Goal: Information Seeking & Learning: Understand process/instructions

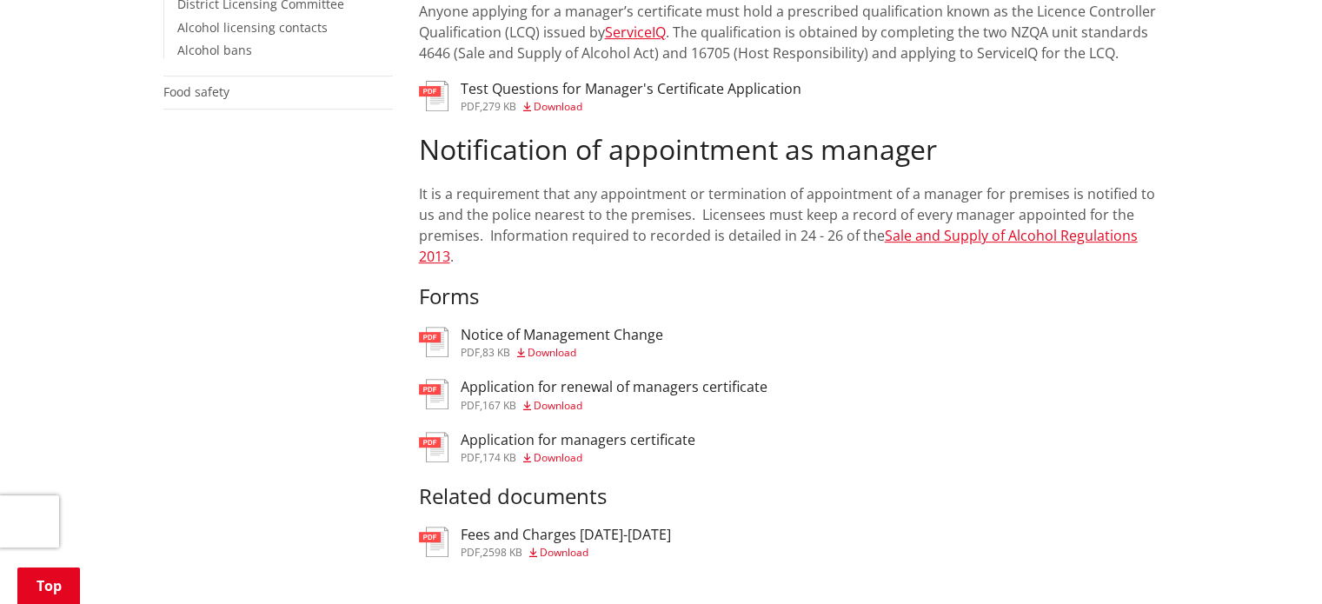
scroll to position [739, 0]
click at [505, 431] on h3 "Application for managers certificate" at bounding box center [578, 439] width 235 height 17
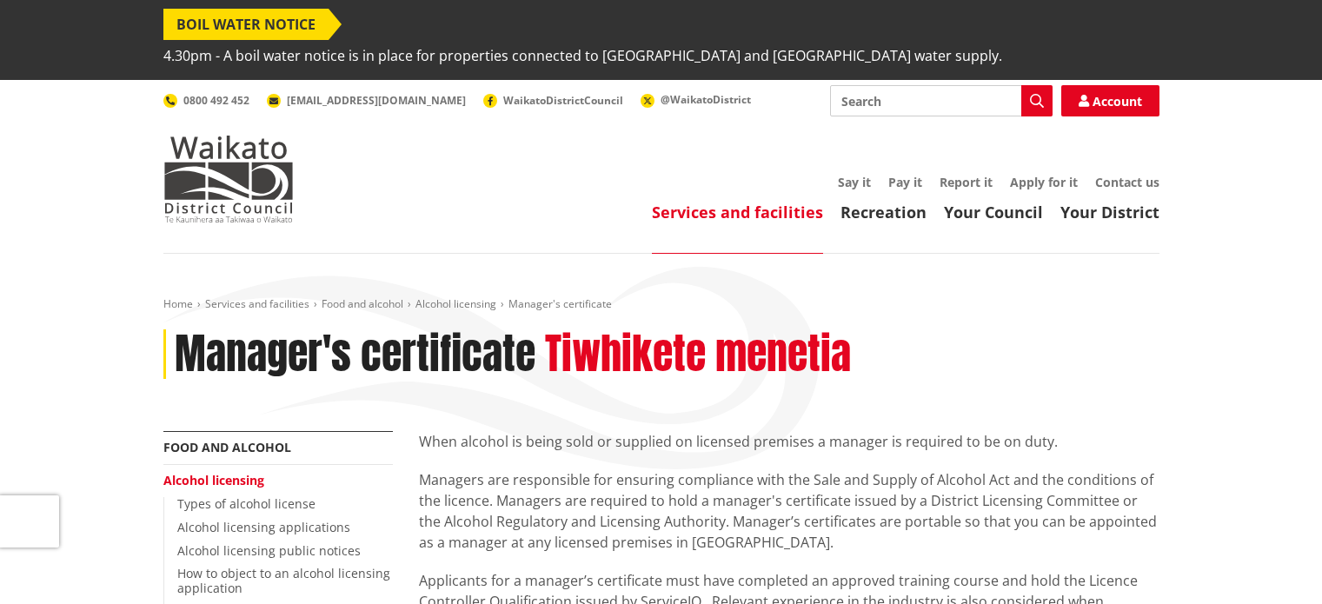
scroll to position [739, 0]
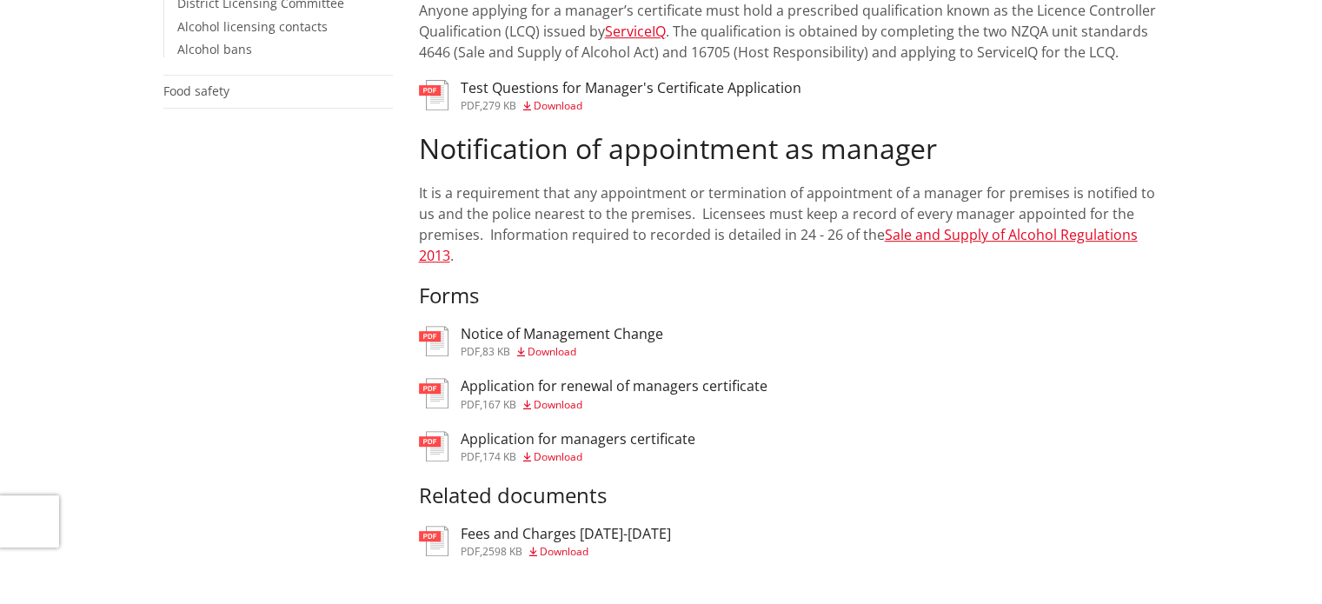
click at [501, 80] on h3 "Test Questions for Manager's Certificate Application" at bounding box center [631, 88] width 341 height 17
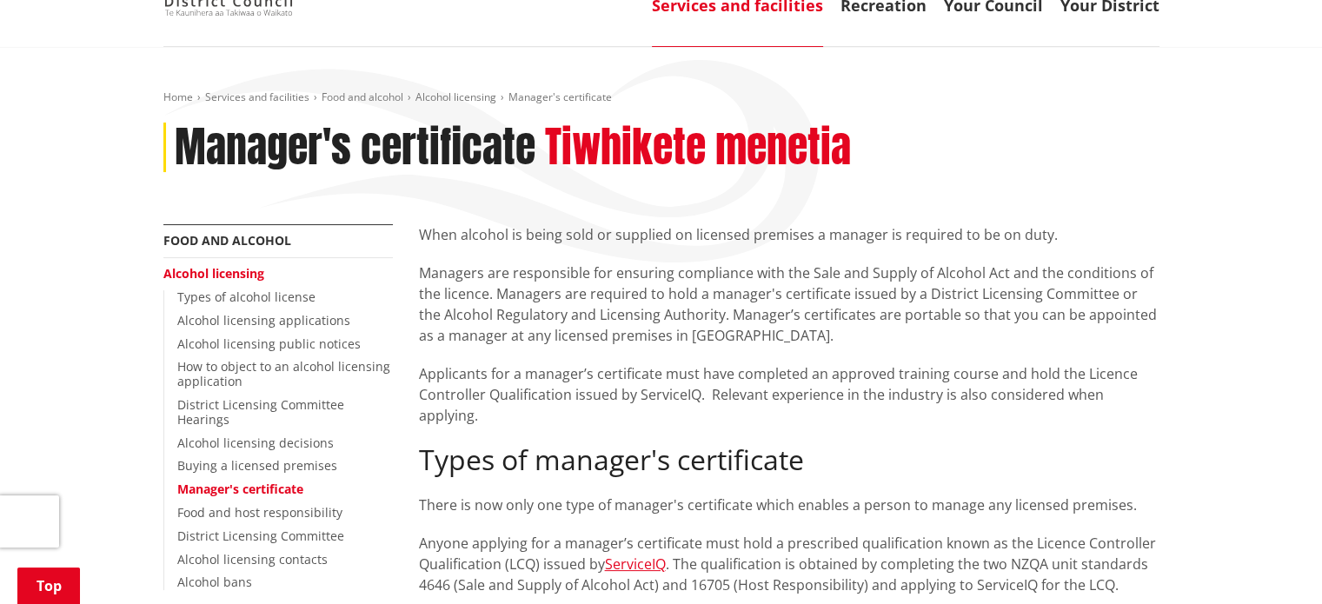
scroll to position [208, 0]
click at [557, 262] on p "Managers are responsible for ensuring compliance with the Sale and Supply of Al…" at bounding box center [789, 303] width 740 height 83
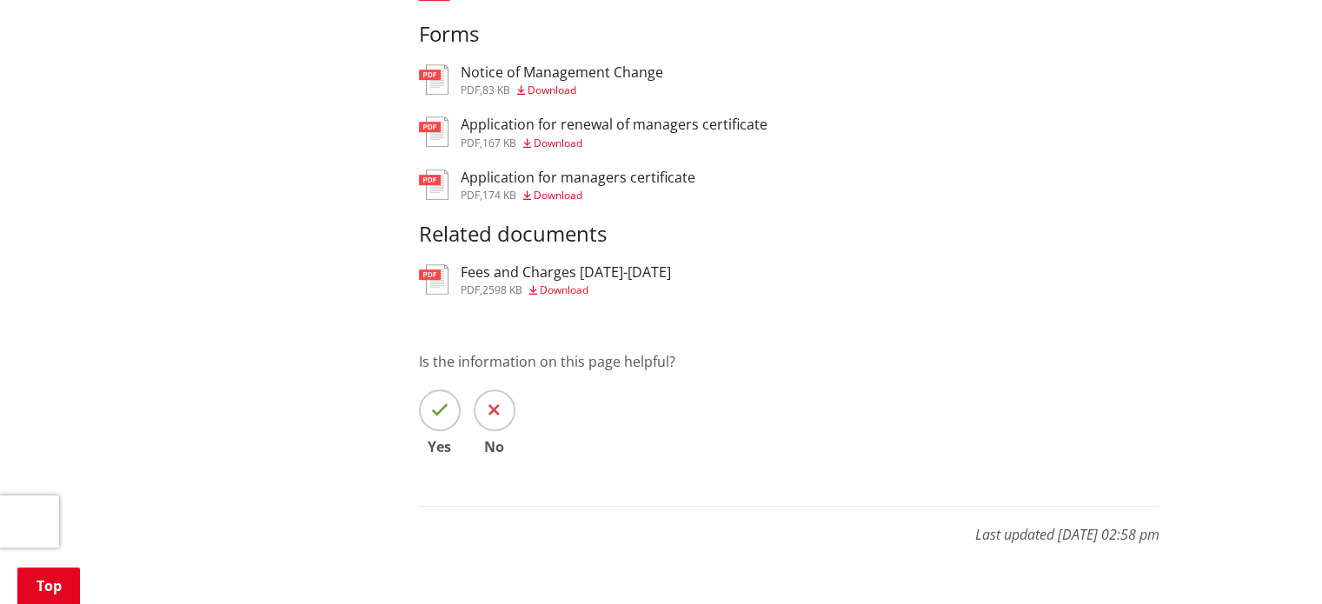
scroll to position [1000, 0]
click at [560, 265] on h3 "Fees and Charges [DATE]-[DATE]" at bounding box center [566, 273] width 210 height 17
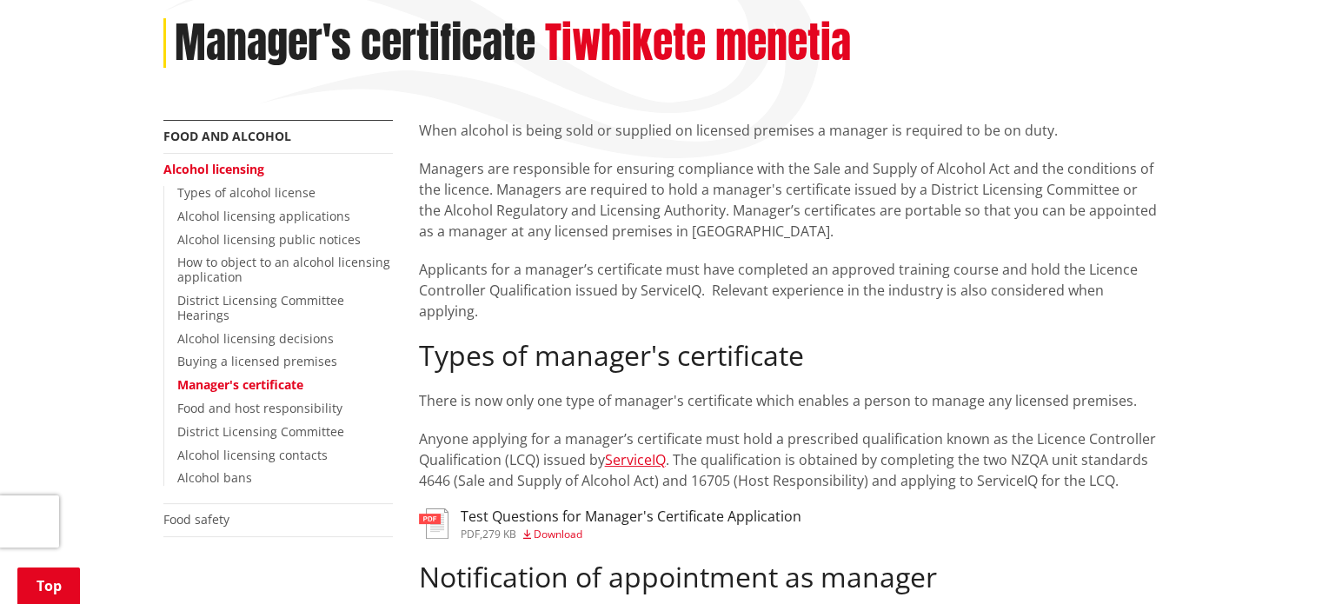
scroll to position [312, 0]
click at [209, 375] on link "Manager's certificate" at bounding box center [240, 383] width 126 height 17
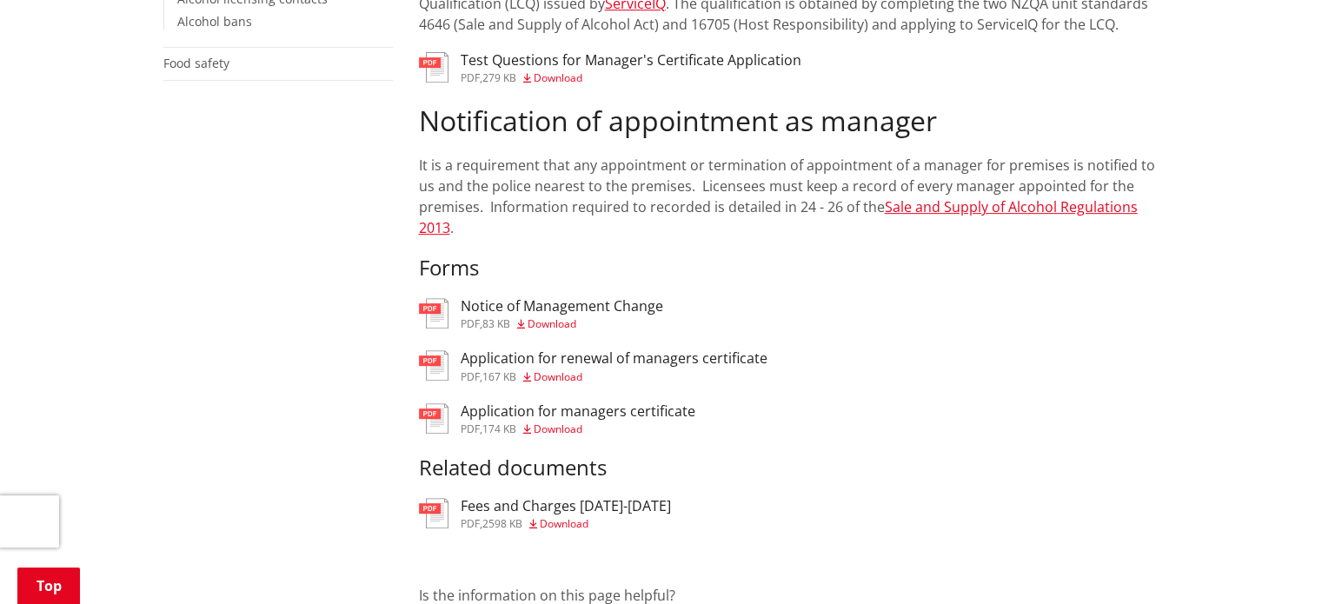
scroll to position [892, 0]
